Goal: Task Accomplishment & Management: Use online tool/utility

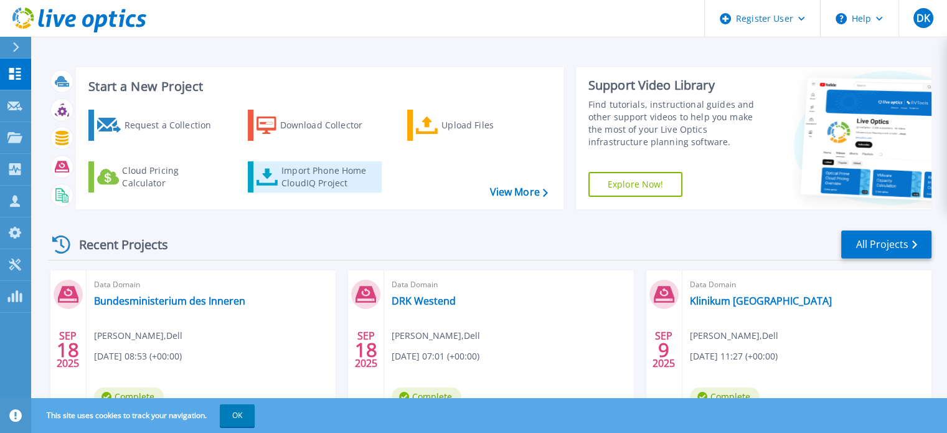
click at [316, 177] on div "Import Phone Home CloudIQ Project" at bounding box center [329, 176] width 97 height 25
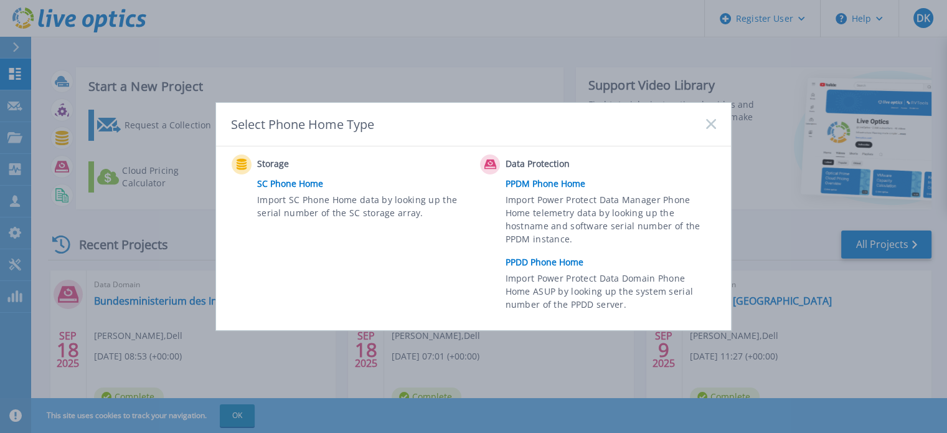
click at [543, 261] on link "PPDD Phone Home" at bounding box center [613, 262] width 217 height 19
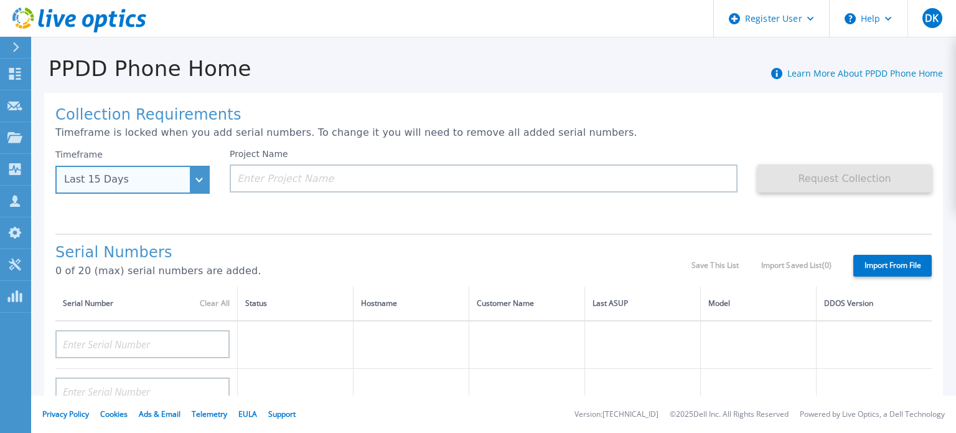
click at [204, 179] on div "Last 15 Days" at bounding box center [132, 180] width 154 height 28
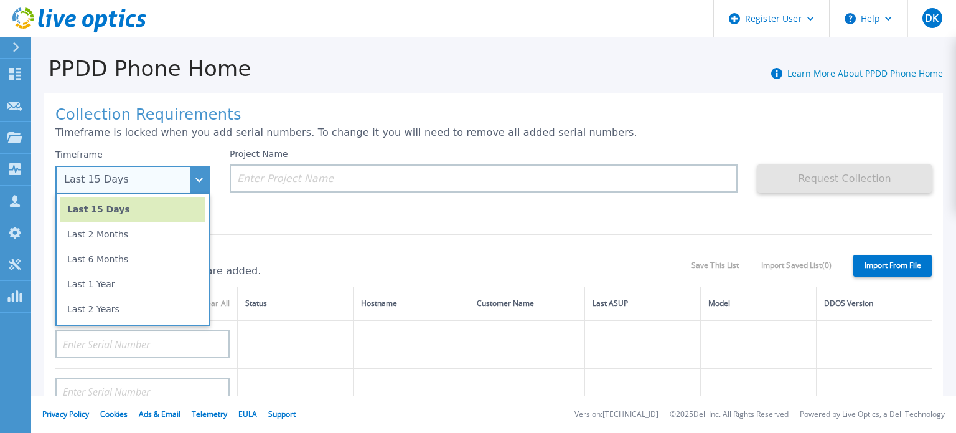
click at [149, 279] on li "Last 1 Year" at bounding box center [133, 283] width 146 height 25
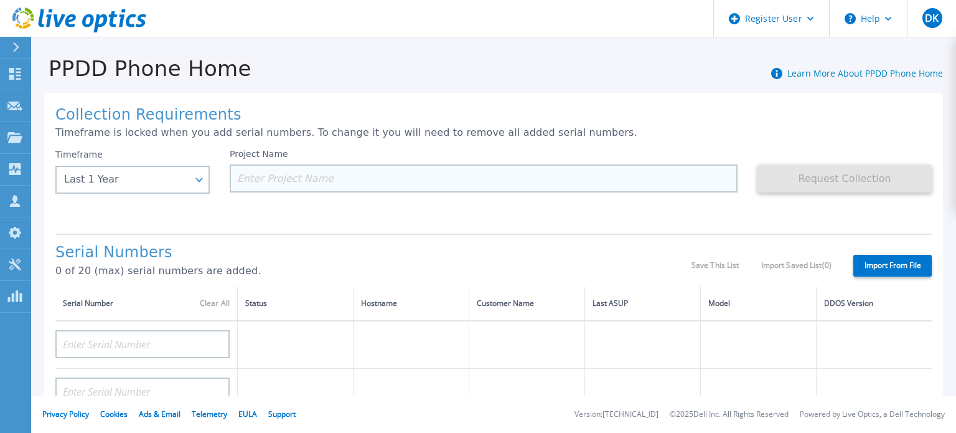
click at [294, 179] on input at bounding box center [484, 178] width 508 height 28
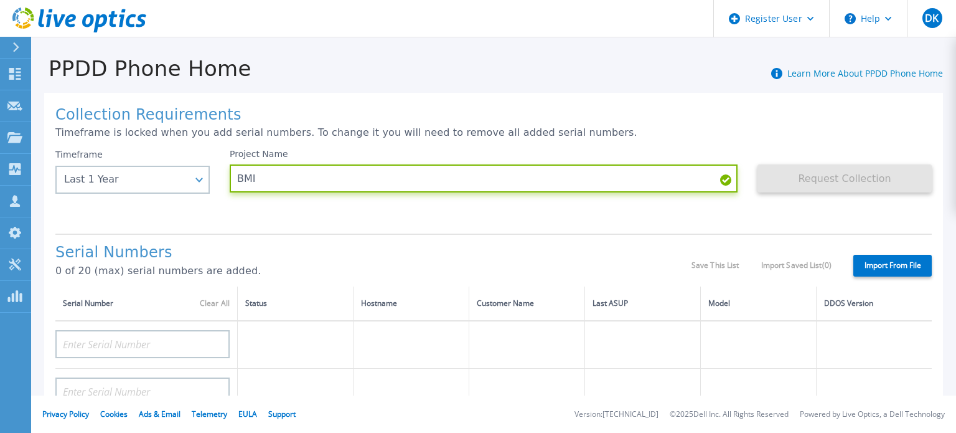
paste input "CRK00224610321"
type input "BMI CRK00224610321"
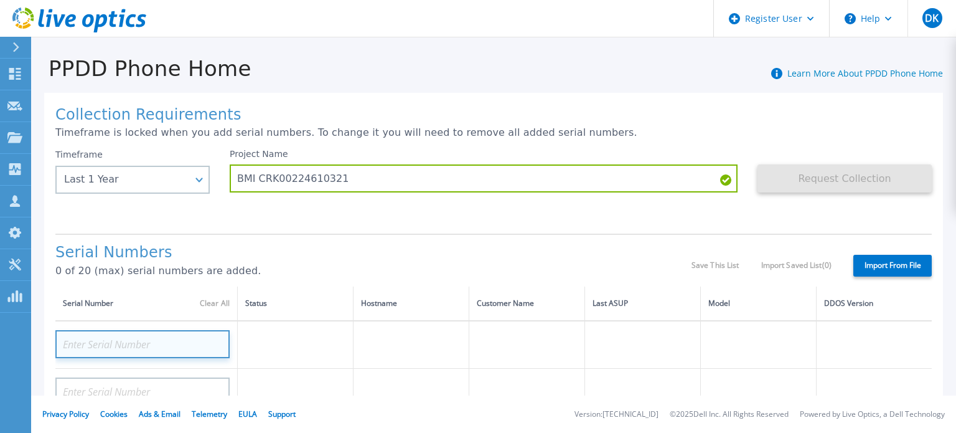
click at [120, 342] on input at bounding box center [142, 344] width 174 height 28
paste input "CRK00224610321"
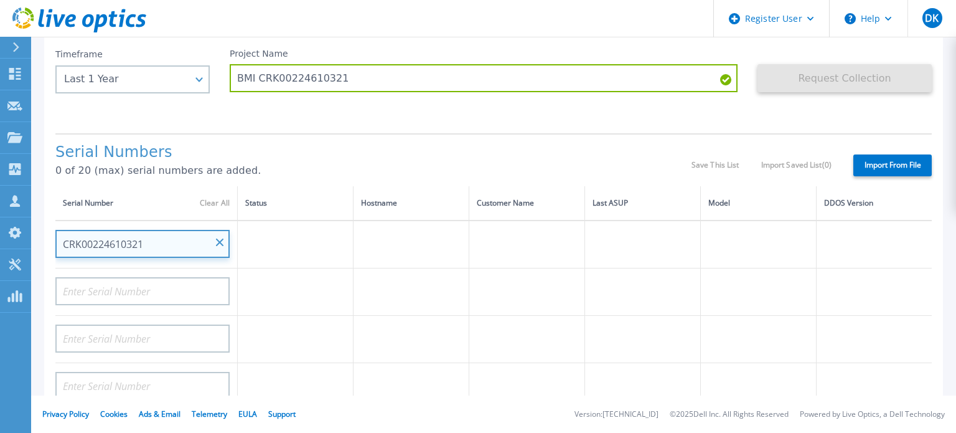
scroll to position [125, 0]
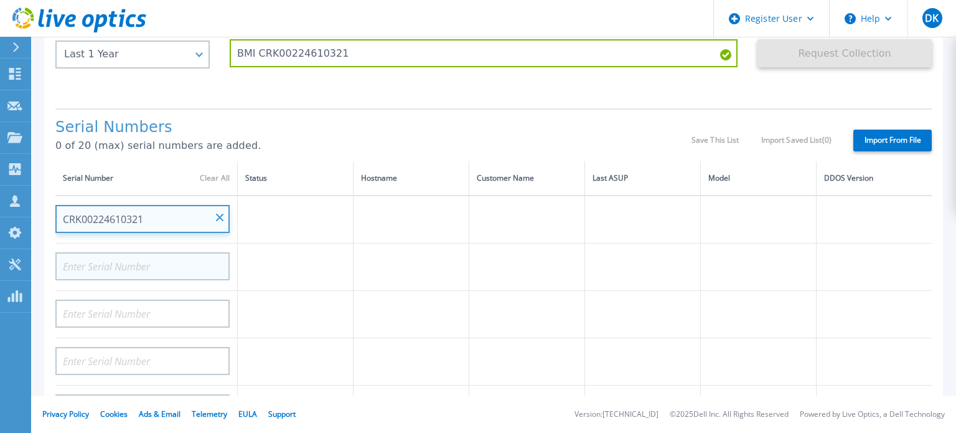
type input "CRK00224610321"
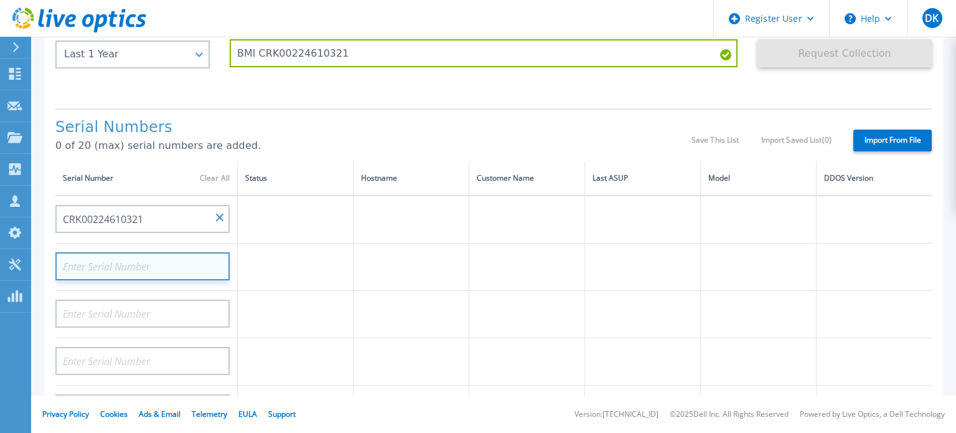
click at [168, 268] on input at bounding box center [142, 266] width 174 height 28
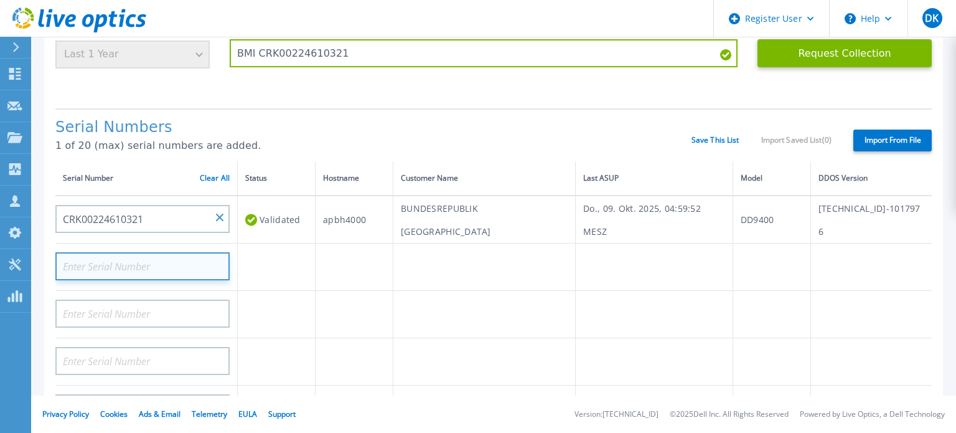
paste input "CRK00230317957"
type input "CRK00230317957"
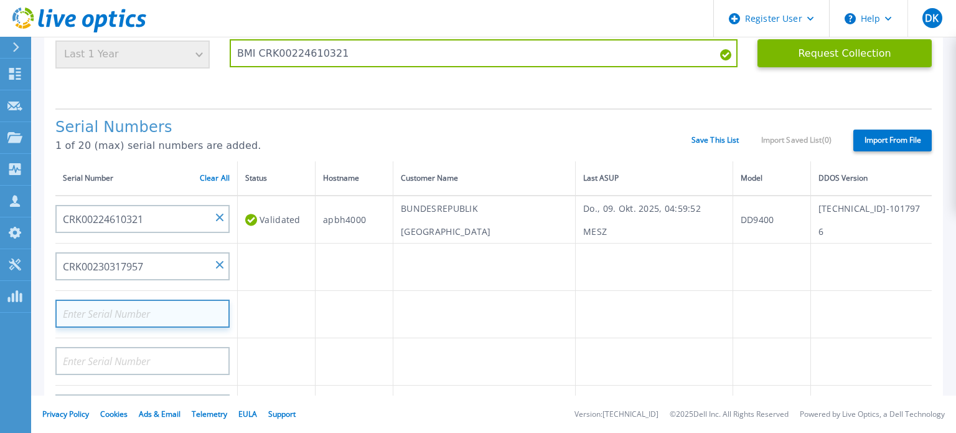
click at [177, 304] on input at bounding box center [142, 313] width 174 height 28
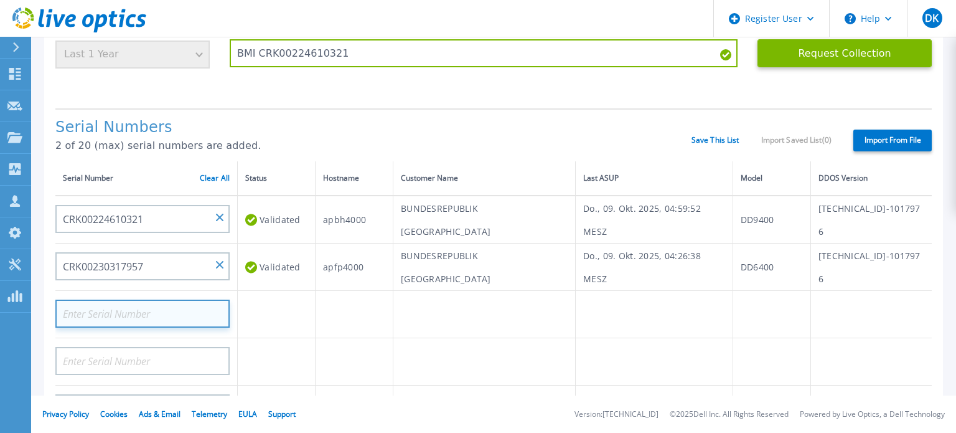
paste input "DE600214851048"
type input "DE600214851048"
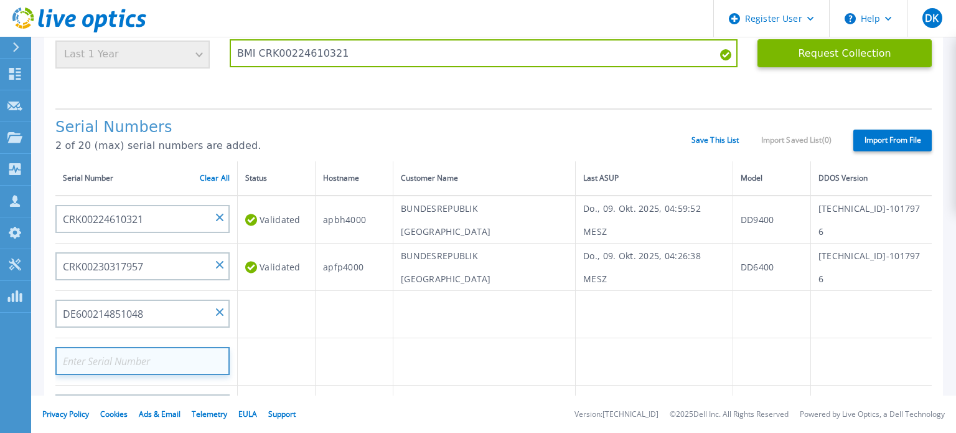
click at [164, 355] on input at bounding box center [142, 361] width 174 height 28
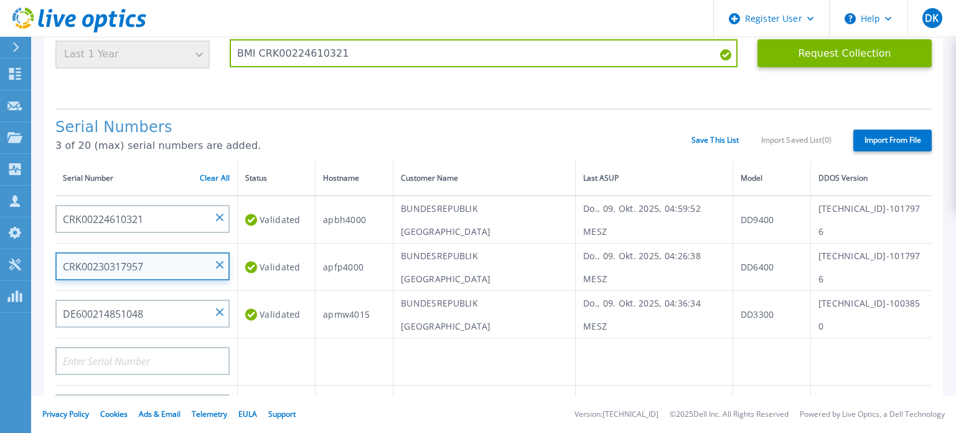
drag, startPoint x: 156, startPoint y: 263, endPoint x: 57, endPoint y: 262, distance: 99.0
click at [57, 263] on input "CRK00230317957" at bounding box center [142, 266] width 174 height 28
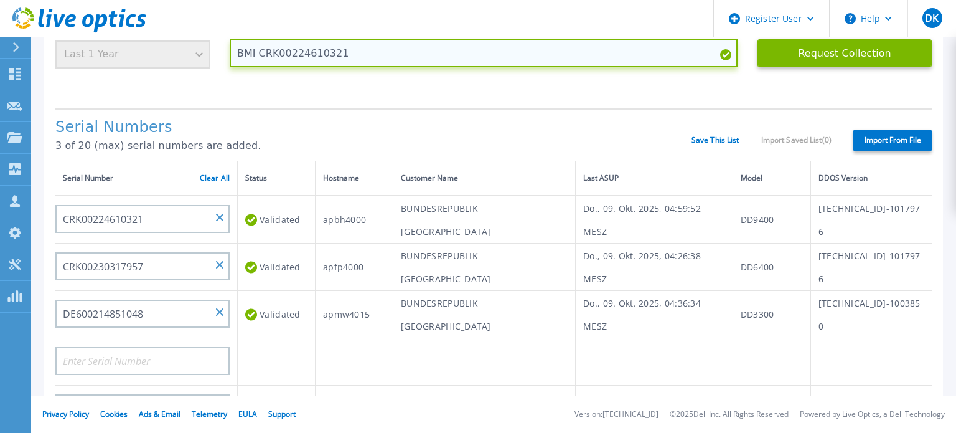
click at [350, 50] on input "BMI CRK00224610321" at bounding box center [484, 53] width 508 height 28
paste input "CRK00230317957"
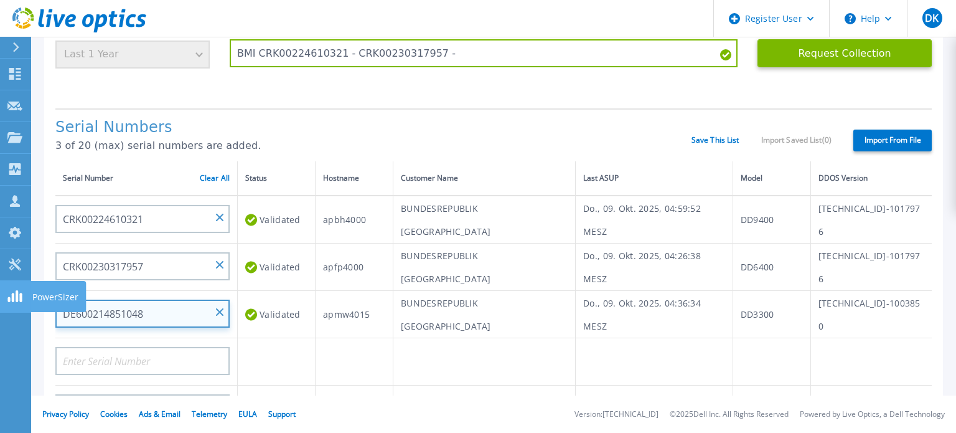
drag, startPoint x: 156, startPoint y: 312, endPoint x: 21, endPoint y: 309, distance: 135.1
click at [21, 309] on div "Dashboard Dashboard Request Capture Request Capture Projects Projects Search Pr…" at bounding box center [478, 216] width 956 height 433
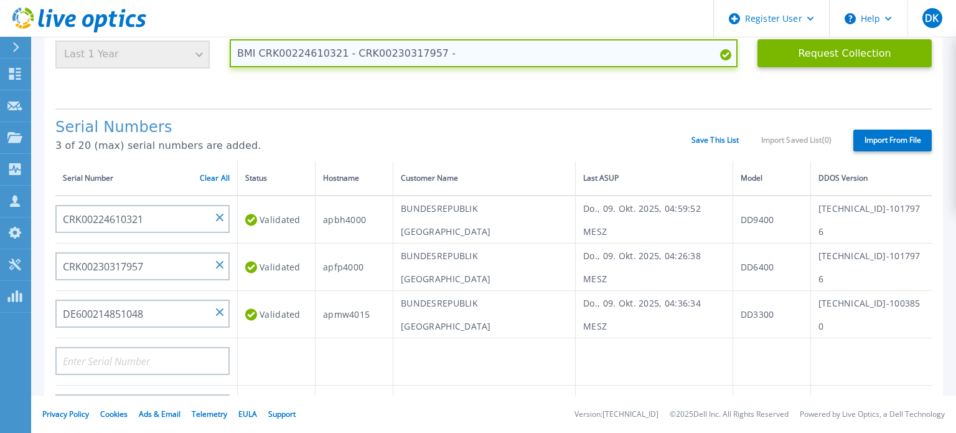
click at [450, 52] on input "BMI CRK00224610321 - CRK00230317957 -" at bounding box center [484, 53] width 508 height 28
paste input "DE600214851048"
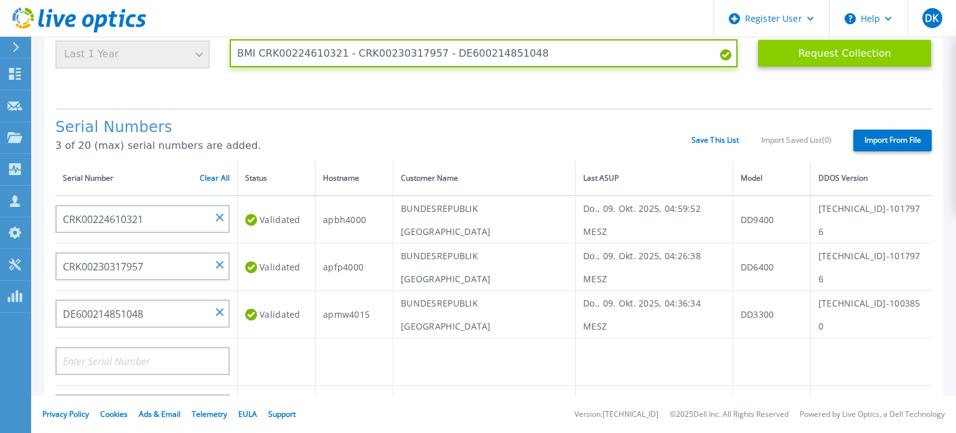
type input "BMI CRK00224610321 - CRK00230317957 - DE600214851048"
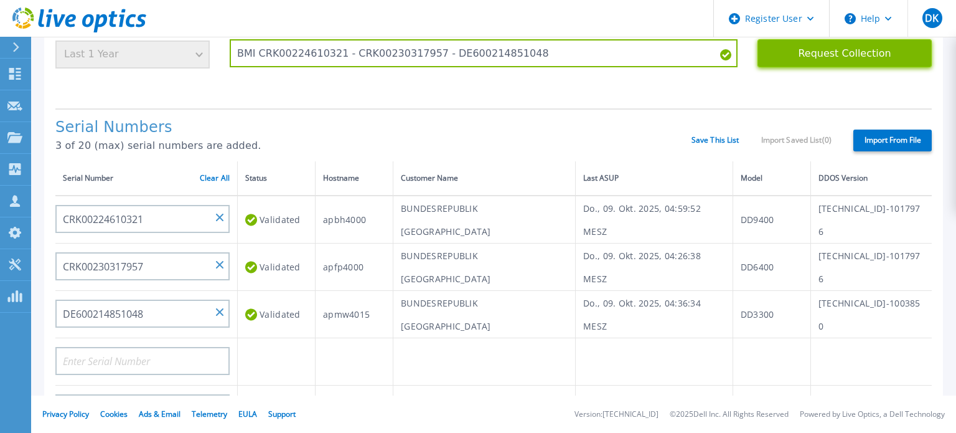
click at [829, 52] on button "Request Collection" at bounding box center [845, 53] width 174 height 28
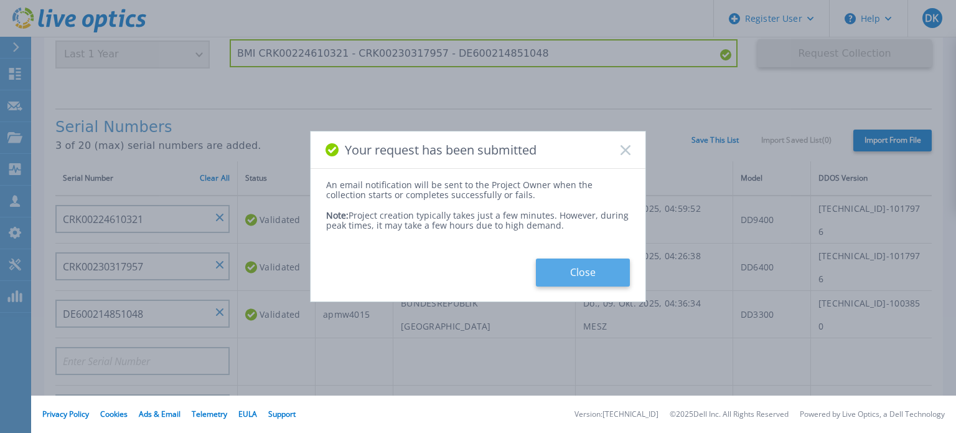
click at [581, 271] on button "Close" at bounding box center [583, 272] width 94 height 28
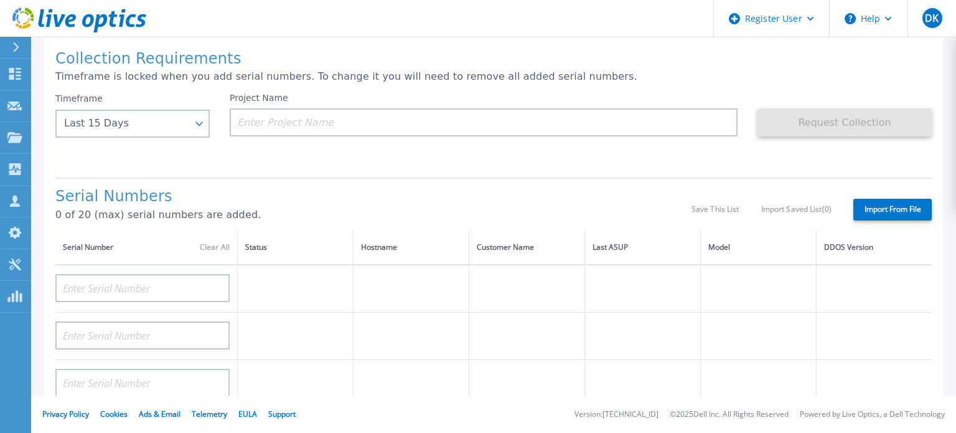
scroll to position [0, 0]
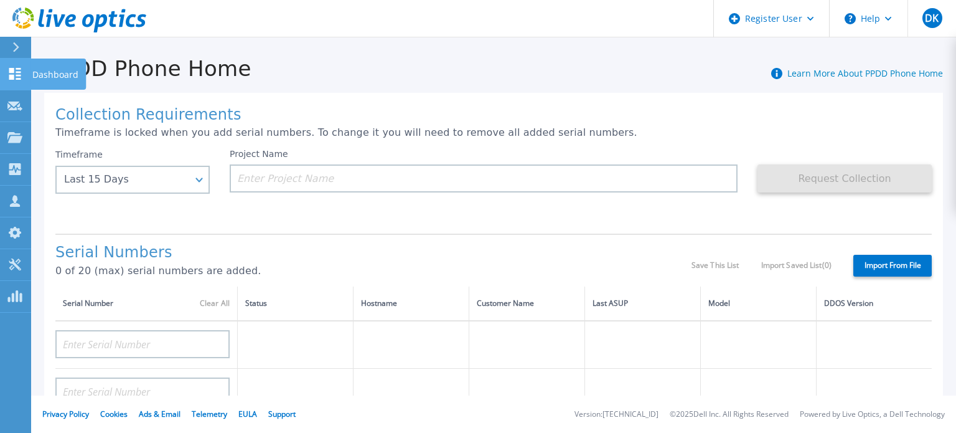
click at [12, 70] on icon at bounding box center [15, 74] width 12 height 12
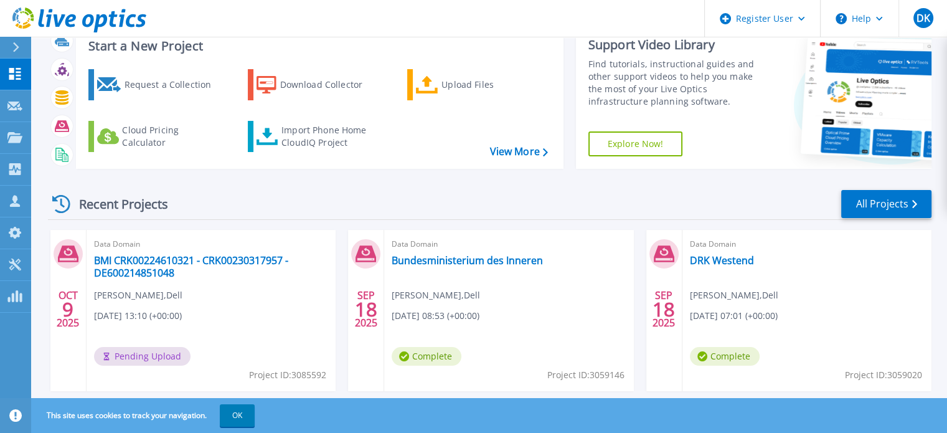
scroll to position [62, 0]
